Goal: Task Accomplishment & Management: Manage account settings

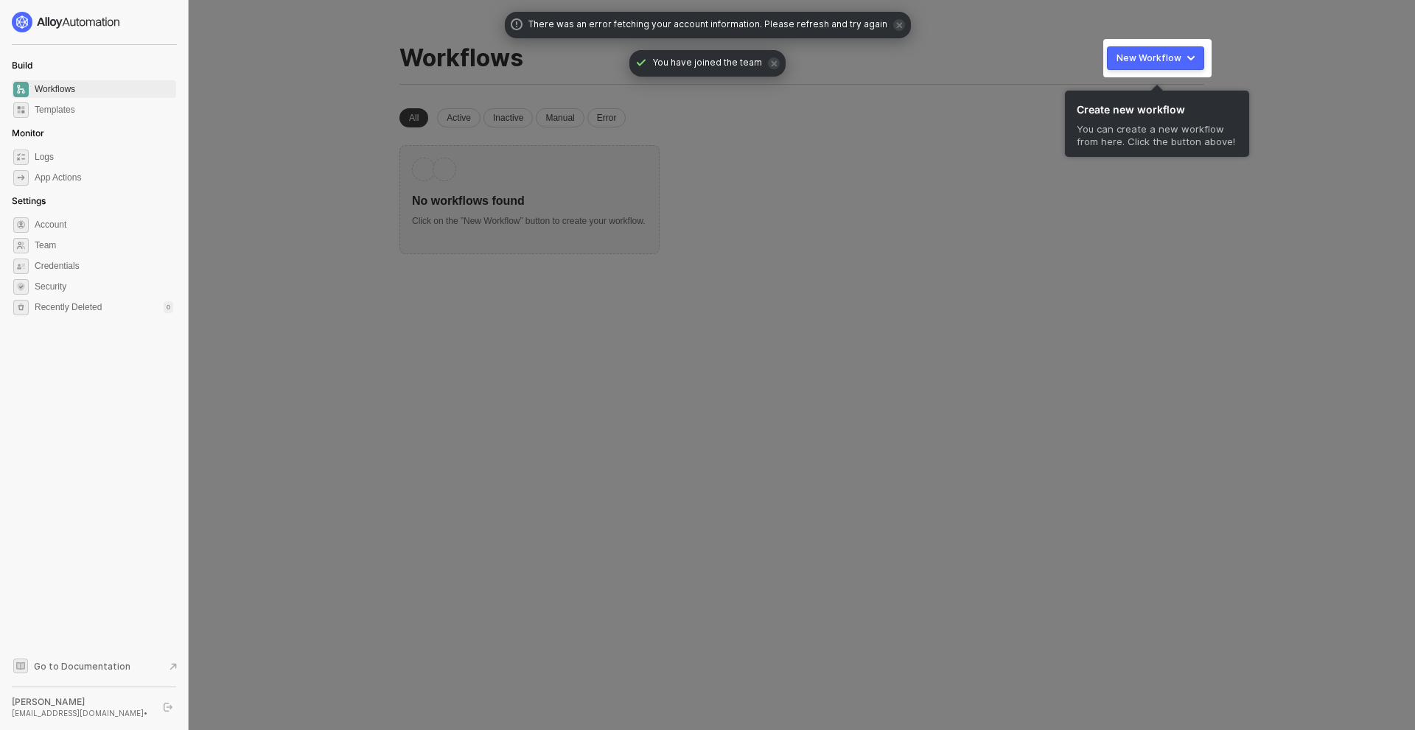
click at [266, 226] on div at bounding box center [707, 365] width 1415 height 730
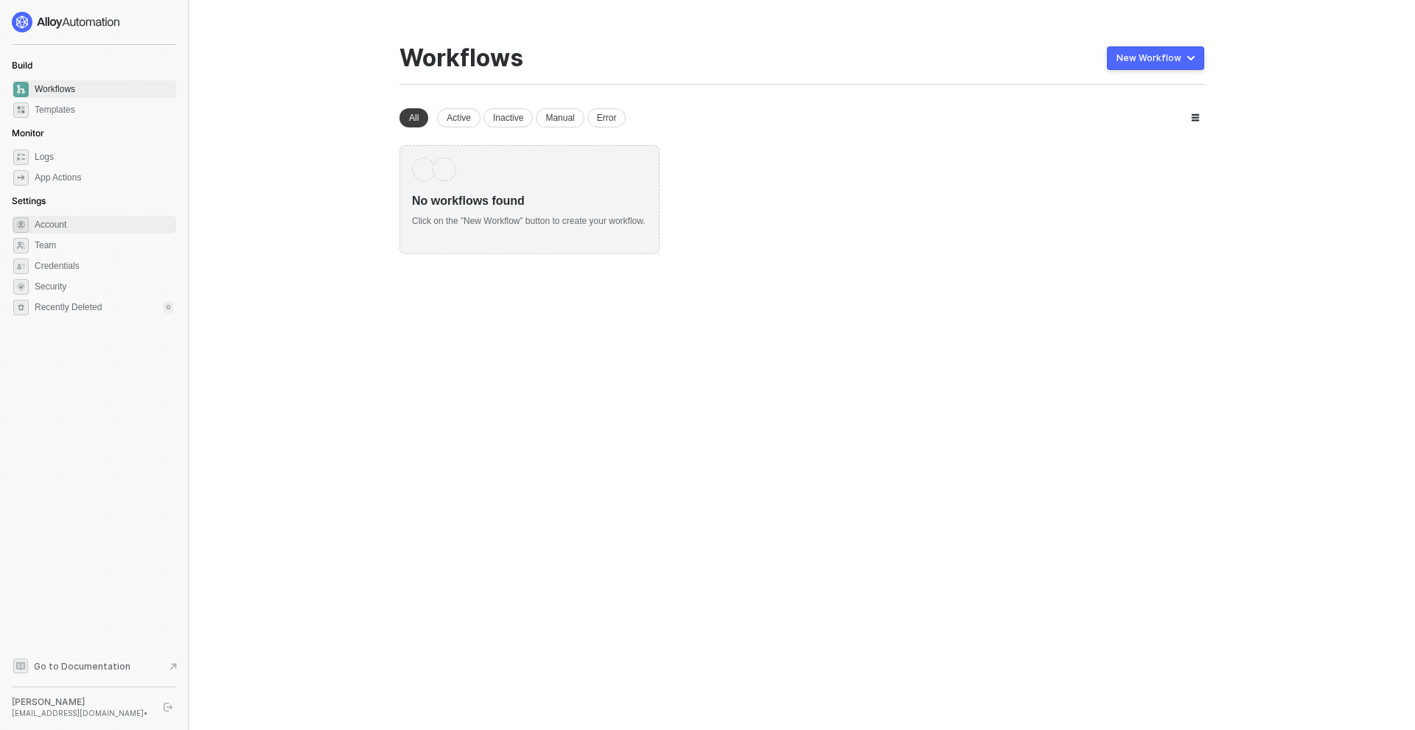
click at [65, 224] on span "Account" at bounding box center [104, 225] width 139 height 18
click at [92, 184] on span "App Actions" at bounding box center [104, 178] width 139 height 18
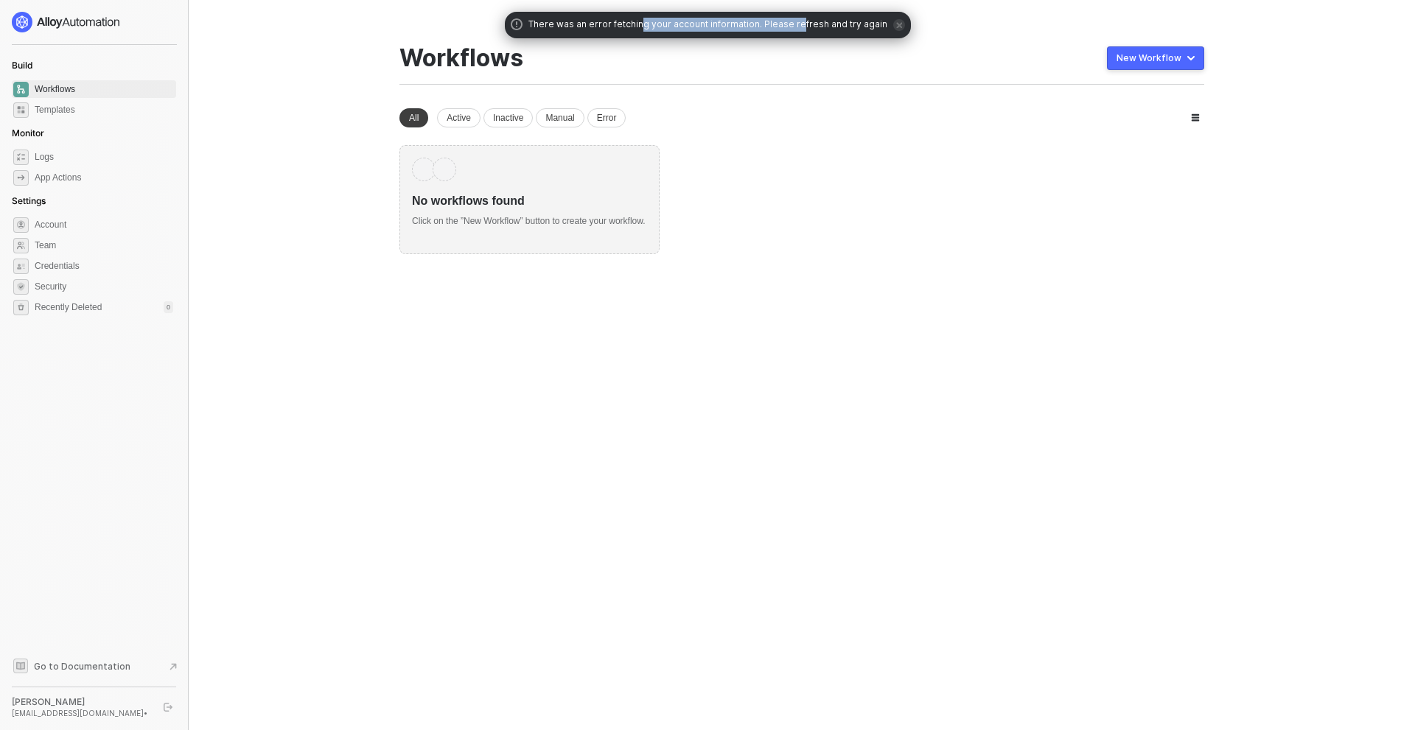
drag, startPoint x: 646, startPoint y: 21, endPoint x: 799, endPoint y: 26, distance: 153.3
click at [799, 26] on span "There was an error fetching your account information. Please refresh and try ag…" at bounding box center [707, 25] width 359 height 15
click at [782, 18] on span "There was an error fetching your account information. Please refresh and try ag…" at bounding box center [707, 25] width 359 height 15
drag, startPoint x: 754, startPoint y: 21, endPoint x: 834, endPoint y: 22, distance: 80.3
click at [834, 22] on span "There was an error fetching your account information. Please refresh and try ag…" at bounding box center [707, 25] width 359 height 15
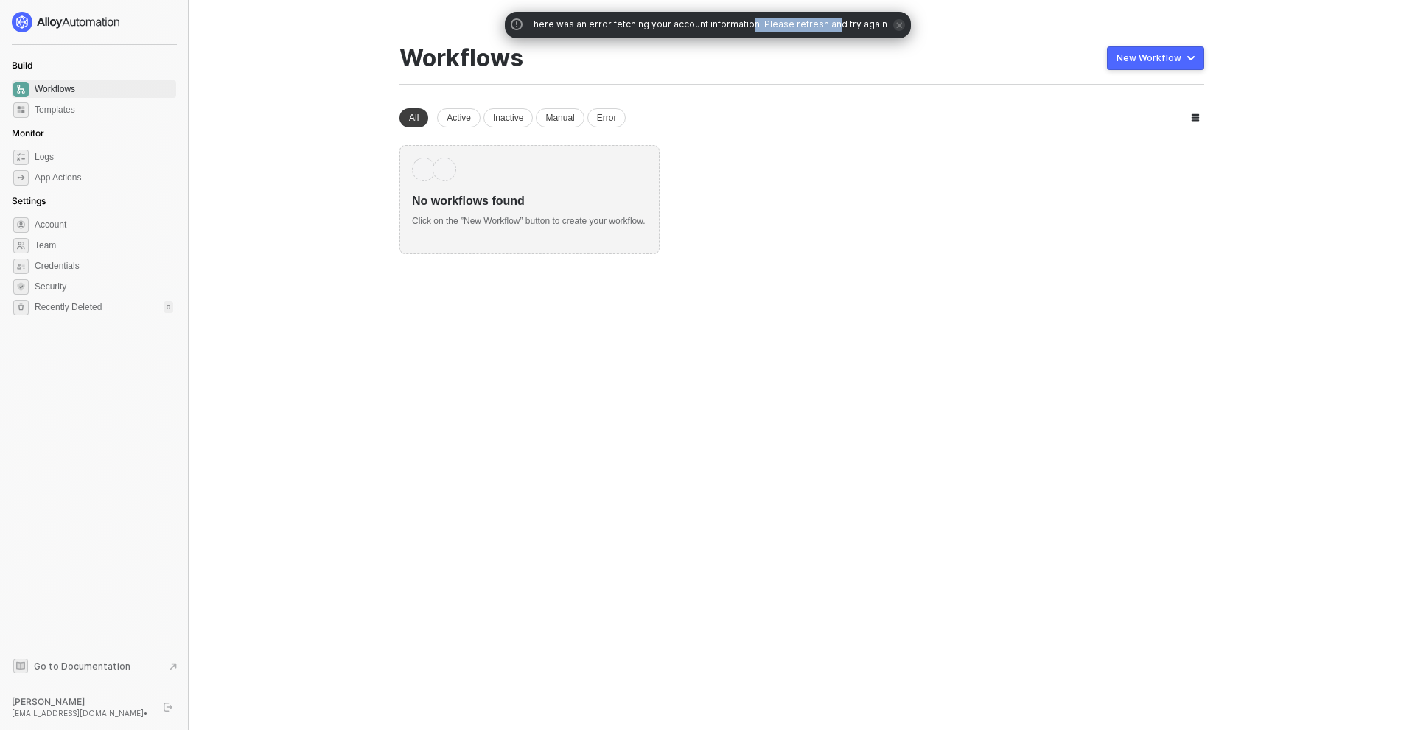
click at [808, 26] on span "There was an error fetching your account information. Please refresh and try ag…" at bounding box center [707, 25] width 359 height 15
drag, startPoint x: 778, startPoint y: 24, endPoint x: 822, endPoint y: 24, distance: 43.5
click at [822, 24] on span "There was an error fetching your account information. Please refresh and try ag…" at bounding box center [707, 25] width 359 height 15
click at [787, 25] on span "There was an error fetching your account information. Please refresh and try ag…" at bounding box center [707, 25] width 359 height 15
drag, startPoint x: 544, startPoint y: 27, endPoint x: 711, endPoint y: 31, distance: 167.3
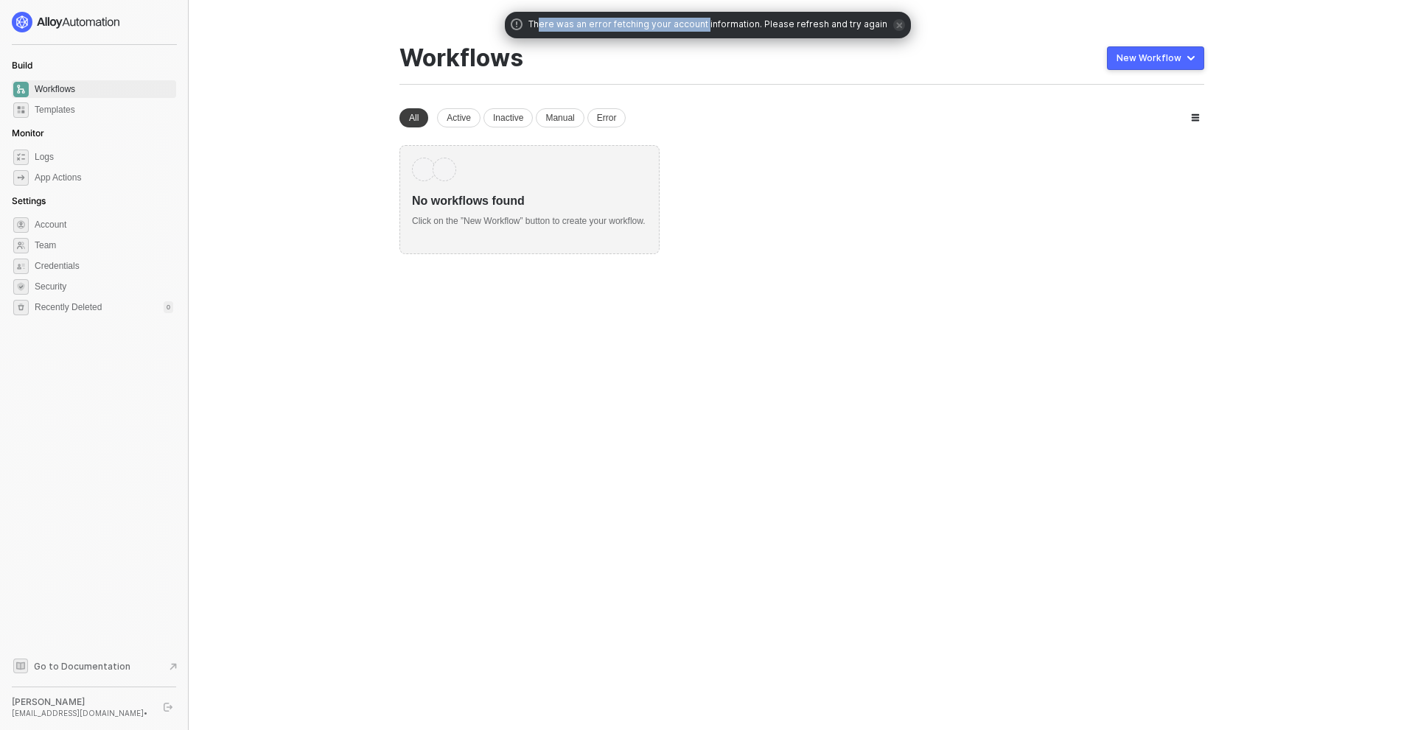
click at [711, 31] on span "There was an error fetching your account information. Please refresh and try ag…" at bounding box center [707, 25] width 359 height 15
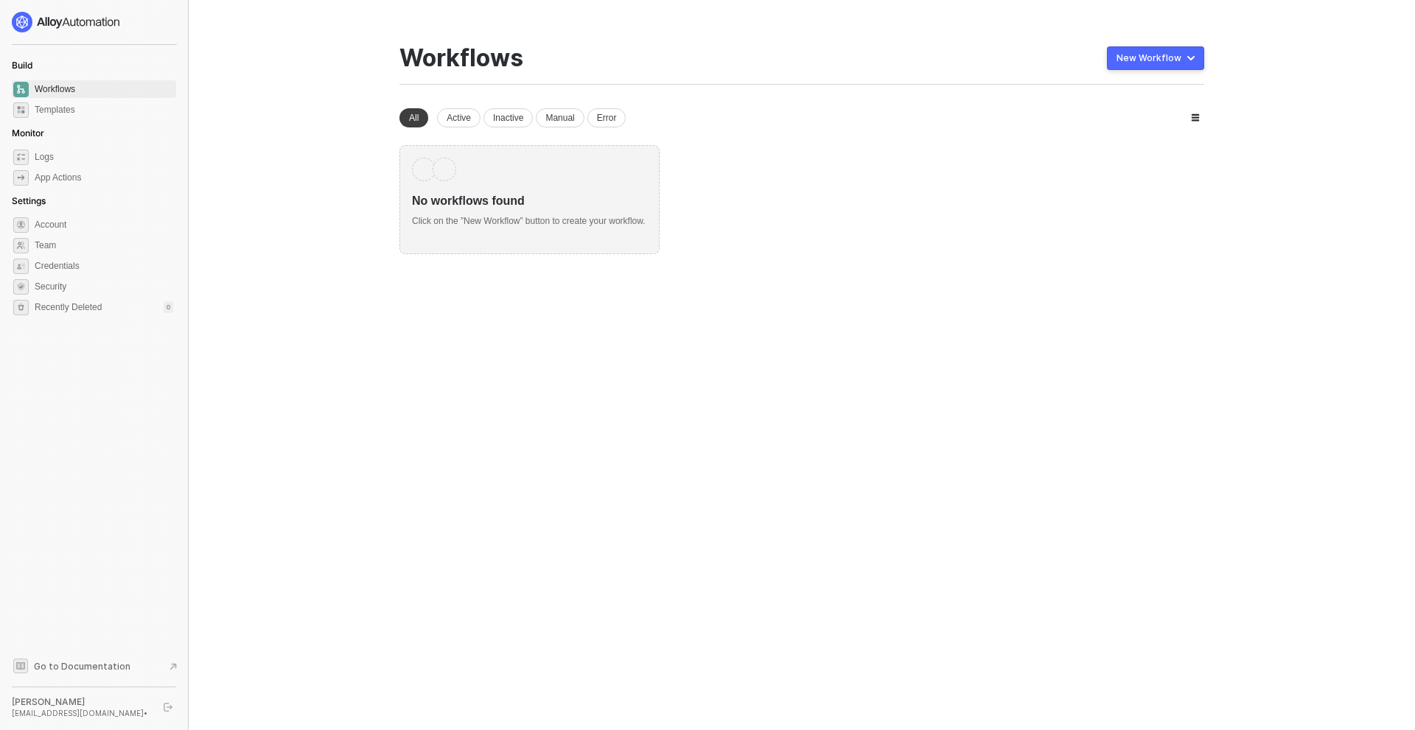
click at [148, 704] on div "Hannah Samot" at bounding box center [81, 702] width 139 height 12
click at [167, 706] on icon "logout" at bounding box center [168, 707] width 9 height 9
click at [122, 710] on div "[EMAIL_ADDRESS][DOMAIN_NAME] •" at bounding box center [81, 713] width 139 height 10
click at [170, 710] on icon "logout" at bounding box center [168, 707] width 9 height 9
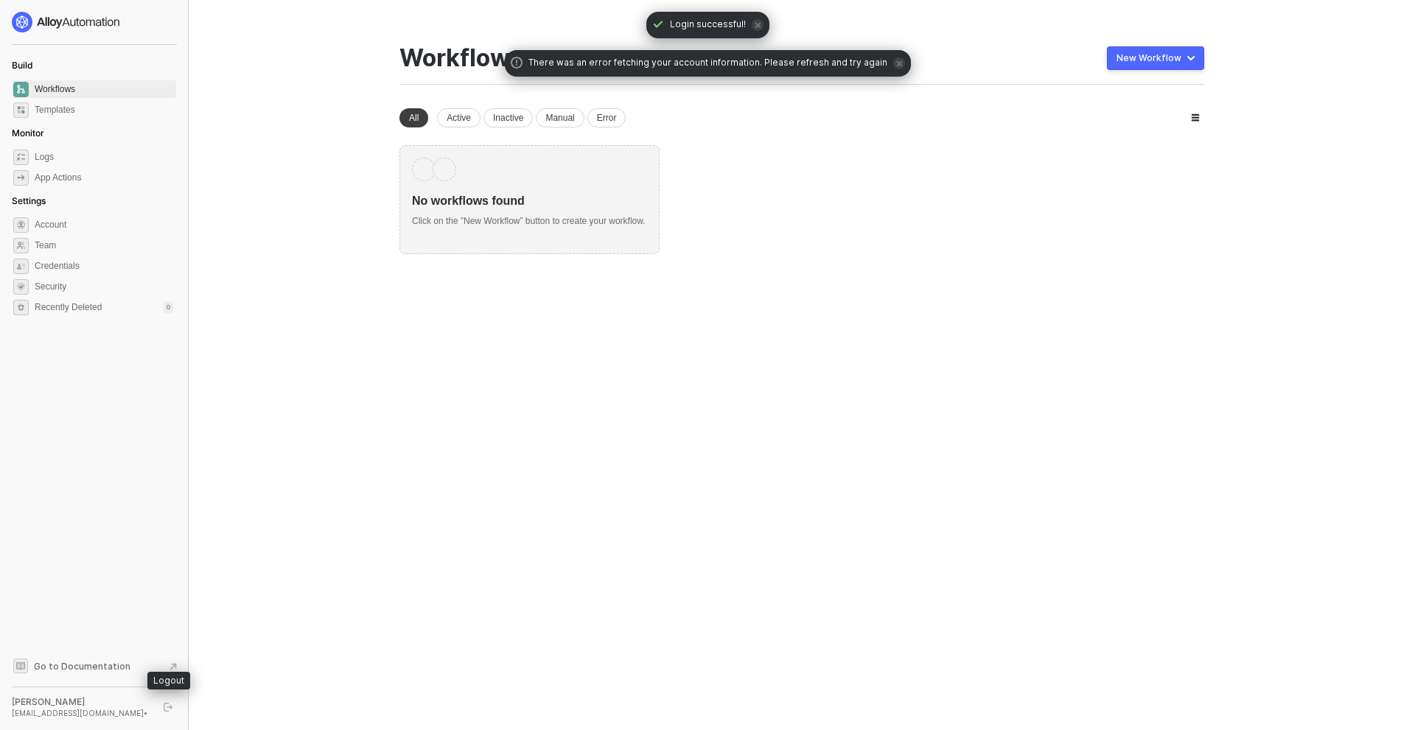
click at [168, 711] on icon "logout" at bounding box center [168, 707] width 9 height 9
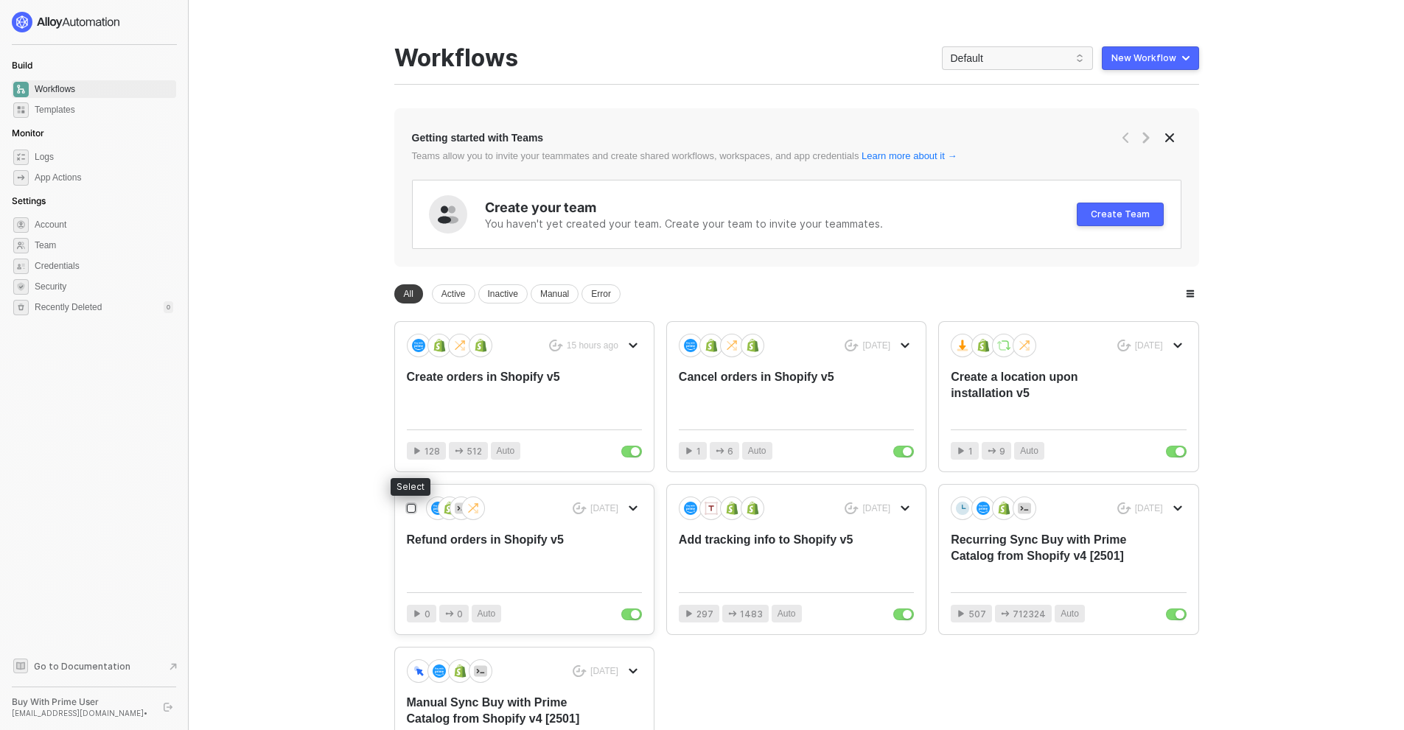
scroll to position [147, 0]
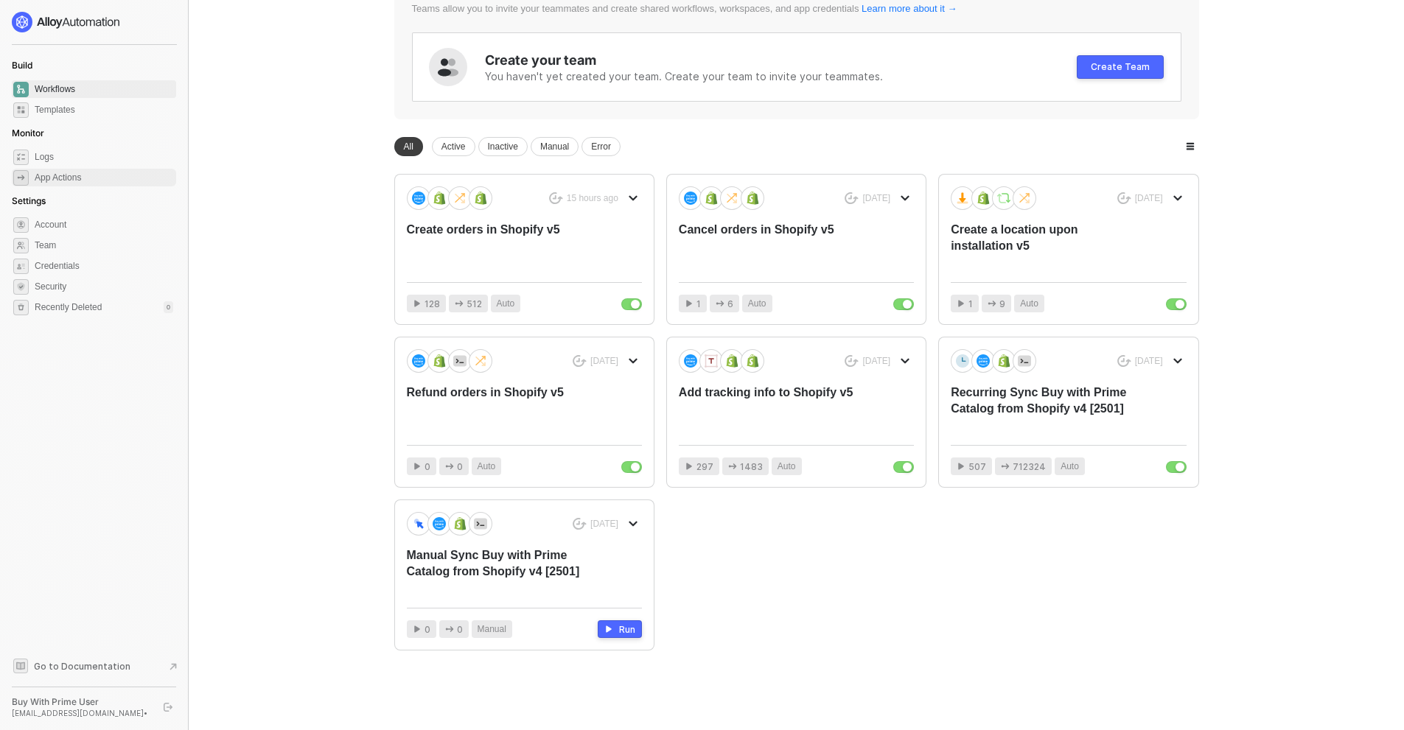
click at [78, 179] on div "App Actions" at bounding box center [58, 178] width 46 height 13
